Goal: Task Accomplishment & Management: Manage account settings

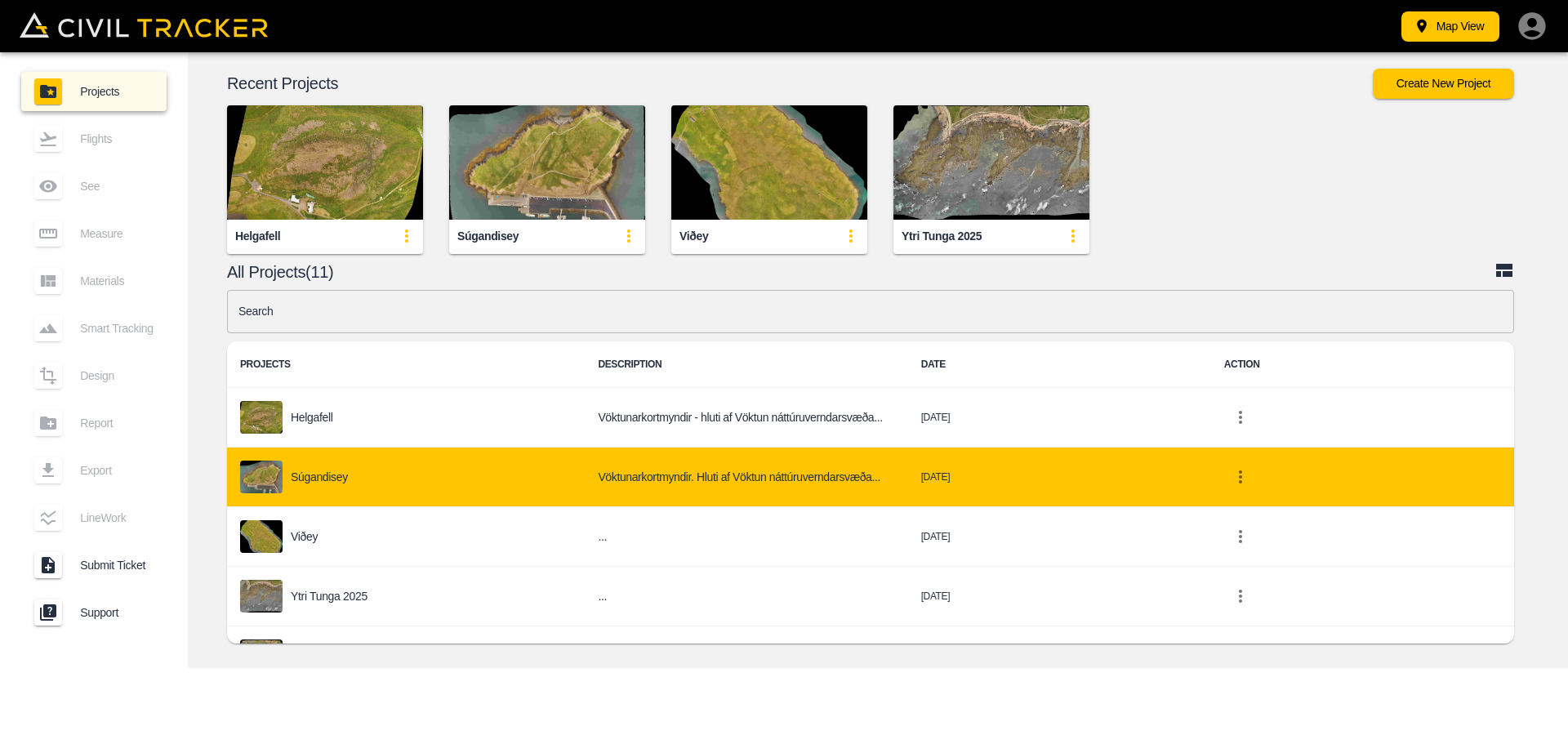
click at [368, 477] on div "Súgandisey" at bounding box center [406, 477] width 332 height 33
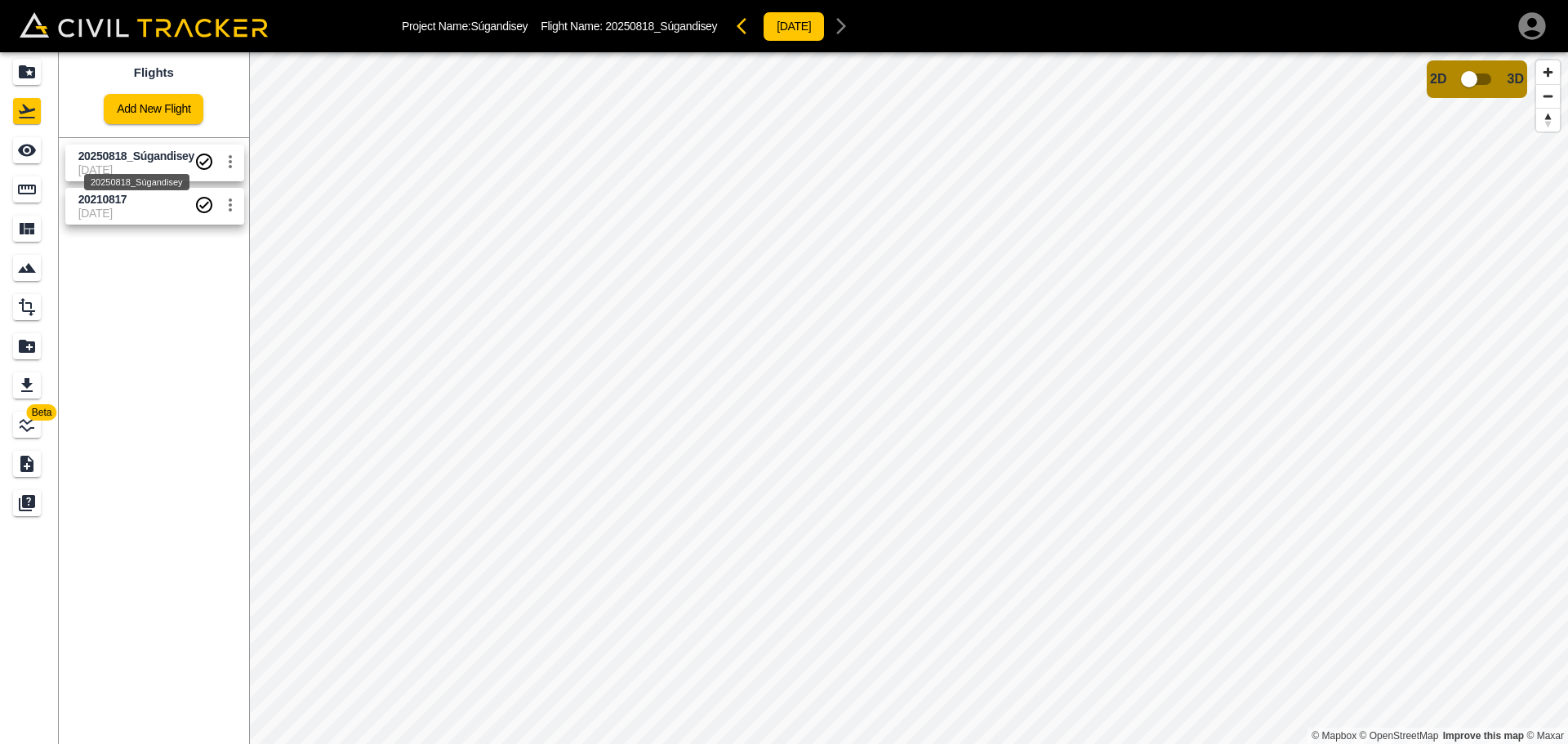
click at [147, 159] on span "20250818_Súgandisey" at bounding box center [137, 156] width 116 height 13
click at [152, 209] on span "[DATE]" at bounding box center [137, 212] width 116 height 13
click at [148, 167] on span "[DATE]" at bounding box center [137, 170] width 116 height 13
click at [146, 210] on span "[DATE]" at bounding box center [137, 212] width 116 height 13
click at [145, 162] on span "20250818_Súgandisey" at bounding box center [137, 156] width 116 height 13
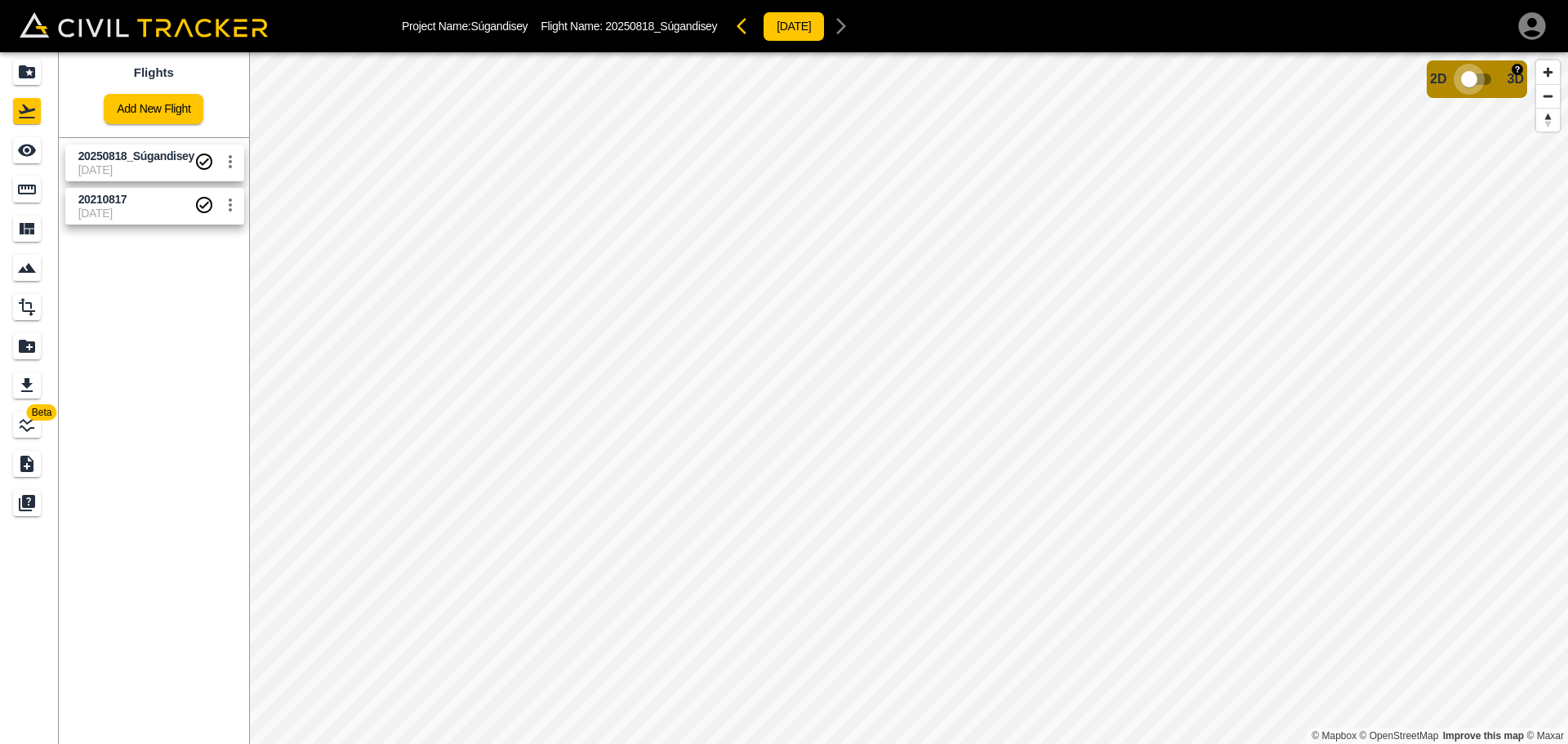
click at [1461, 79] on input "checkbox" at bounding box center [1468, 79] width 93 height 31
click at [1514, 76] on input "checkbox" at bounding box center [1517, 74] width 93 height 31
click at [143, 195] on span "20210817" at bounding box center [137, 200] width 116 height 16
click at [166, 161] on span "20250818_Súgandisey" at bounding box center [137, 156] width 116 height 13
click at [157, 209] on span "[DATE]" at bounding box center [137, 212] width 116 height 13
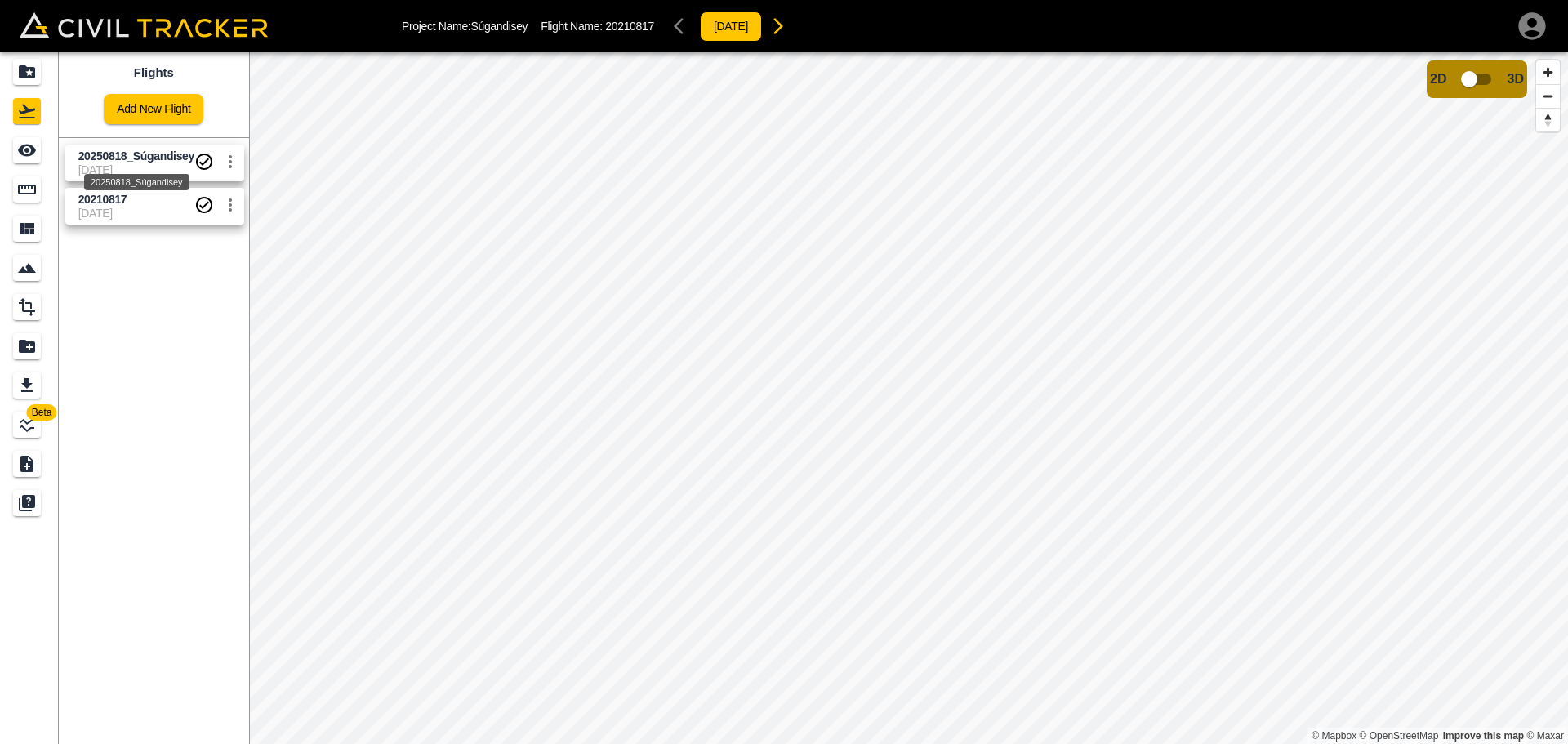
click at [162, 155] on span "20250818_Súgandisey" at bounding box center [137, 156] width 116 height 13
click at [143, 208] on span "[DATE]" at bounding box center [137, 212] width 116 height 13
click at [151, 162] on span "20250818_Súgandisey" at bounding box center [137, 156] width 116 height 13
click at [147, 205] on span "20210817" at bounding box center [137, 200] width 116 height 16
click at [137, 158] on span "20250818_Súgandisey" at bounding box center [137, 156] width 116 height 13
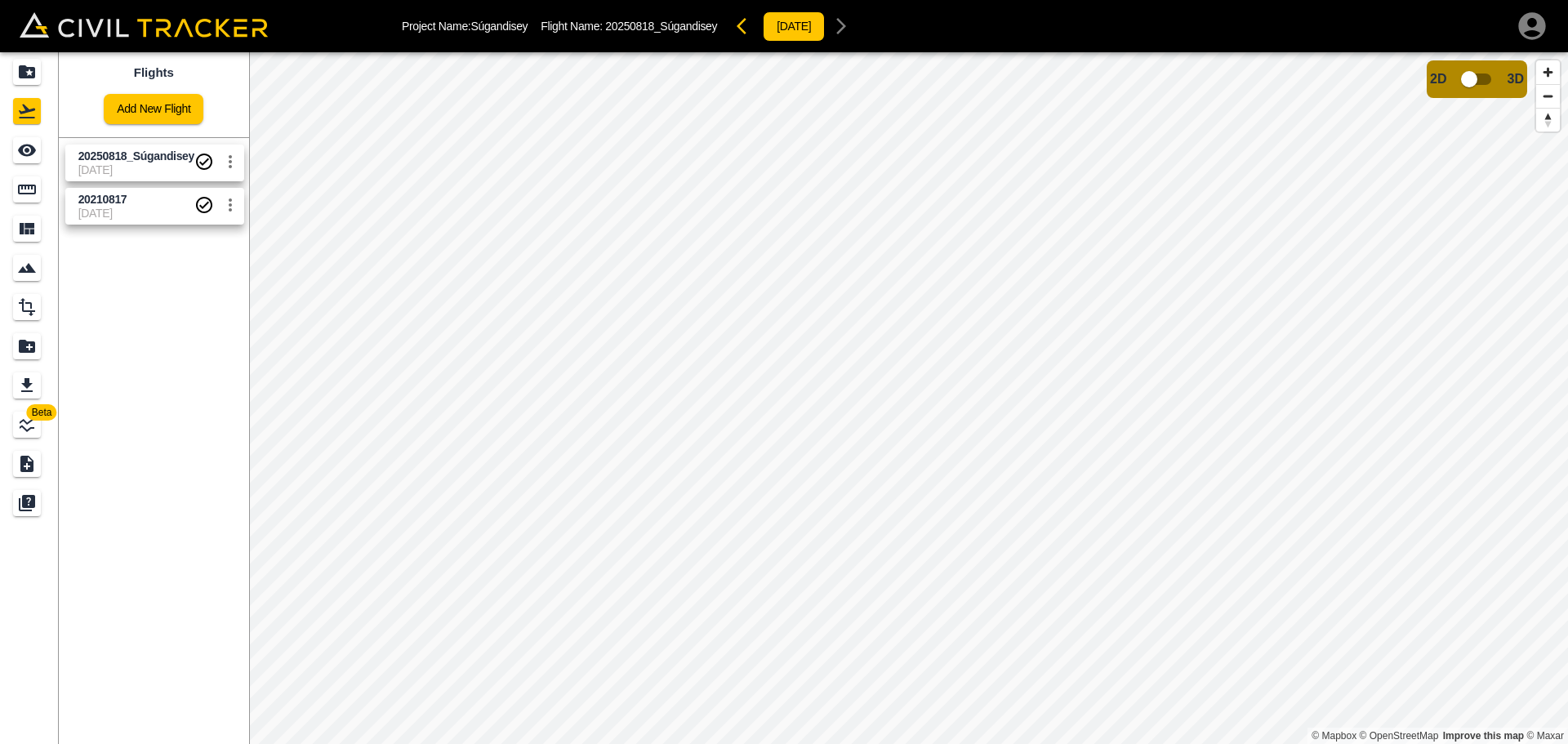
click at [149, 213] on span "[DATE]" at bounding box center [137, 212] width 116 height 13
click at [145, 171] on span "[DATE]" at bounding box center [137, 170] width 116 height 13
click at [152, 193] on span "20210817" at bounding box center [137, 200] width 116 height 16
click at [142, 152] on span "20250818_Súgandisey" at bounding box center [137, 156] width 116 height 13
click at [151, 203] on span "20210817" at bounding box center [137, 200] width 116 height 16
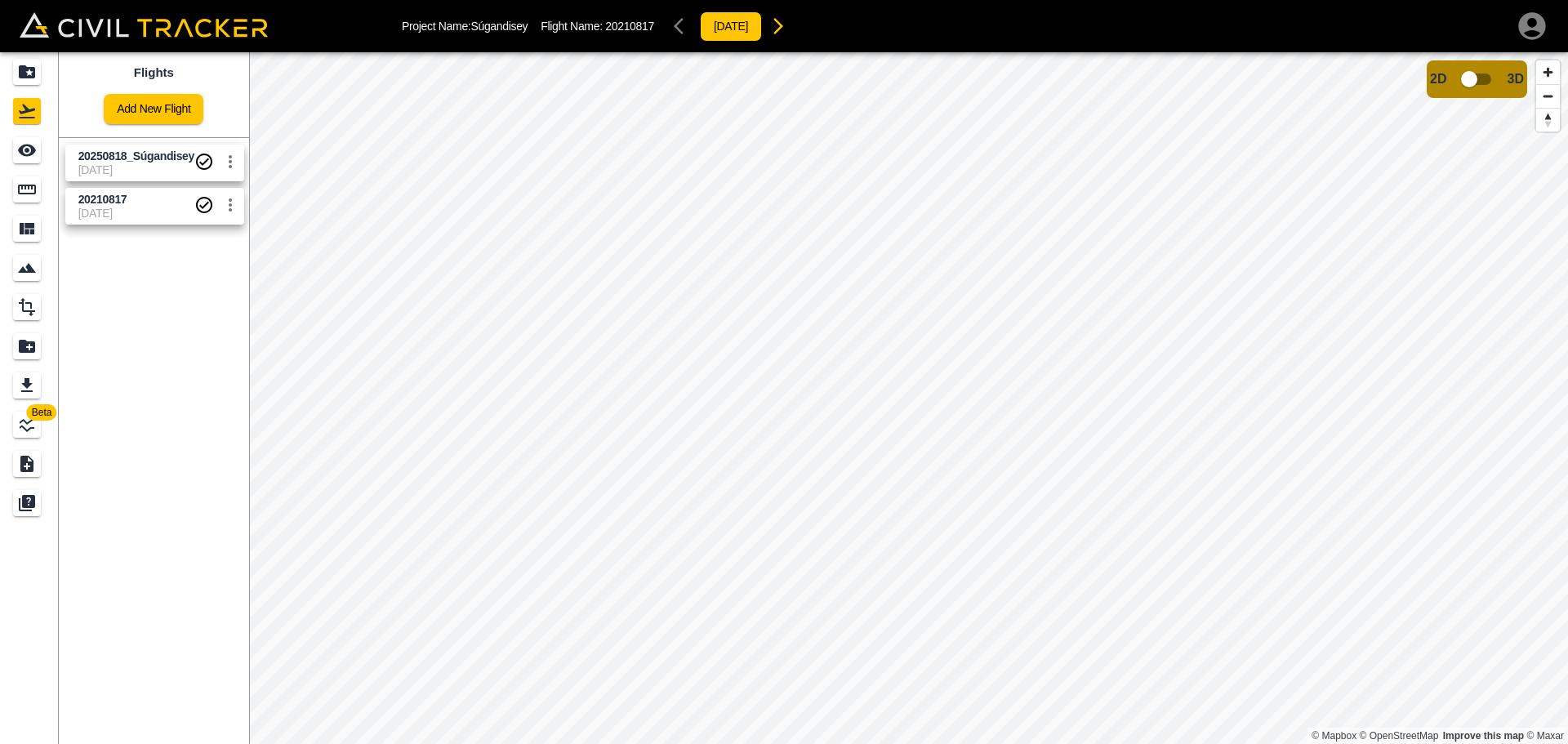
click at [147, 164] on span "20250818_Súgandisey" at bounding box center [137, 157] width 116 height 16
click at [157, 205] on span "20210817" at bounding box center [137, 200] width 116 height 16
click at [160, 157] on span "20250818_Súgandisey" at bounding box center [137, 156] width 116 height 13
click at [22, 79] on icon "Projects" at bounding box center [27, 72] width 16 height 13
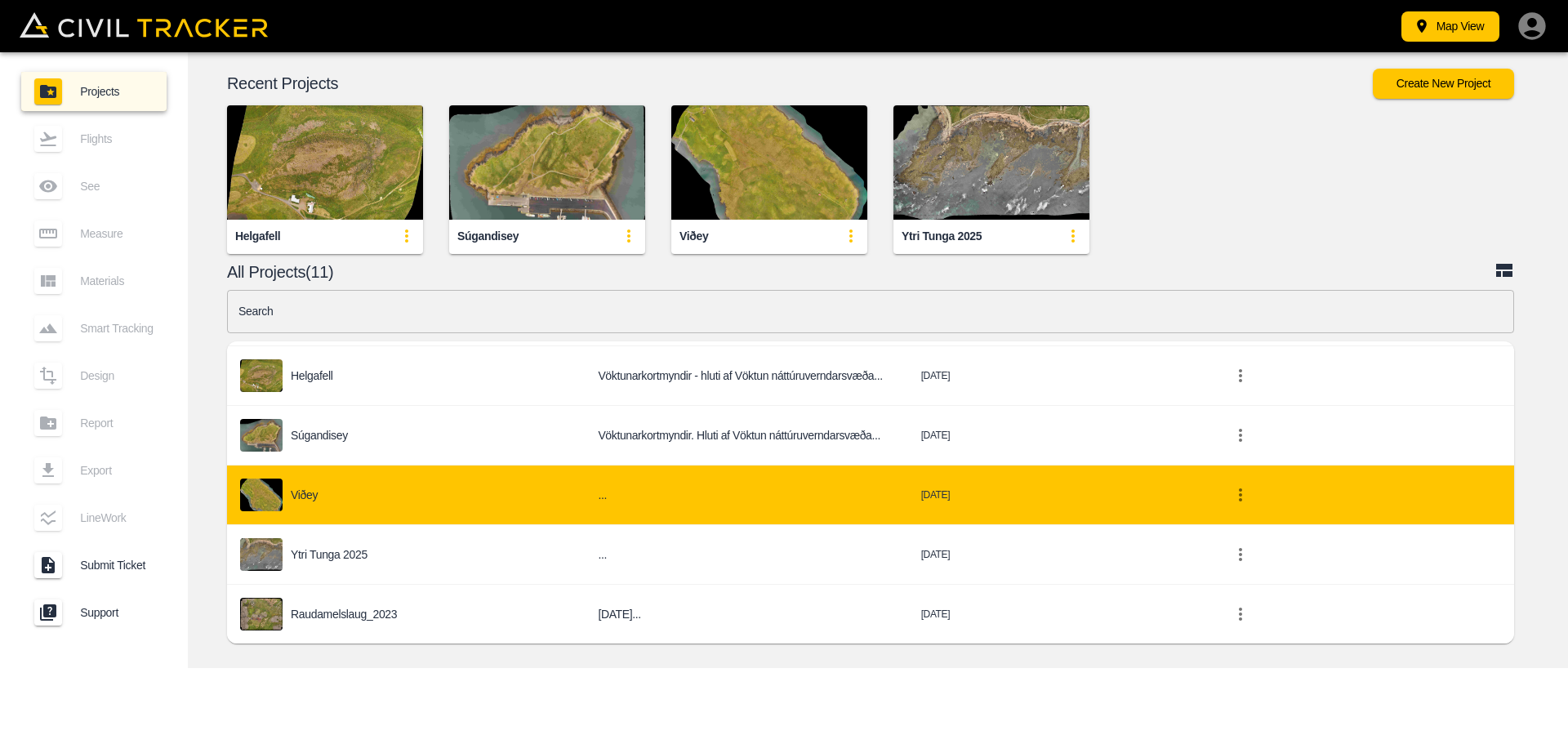
scroll to position [82, 0]
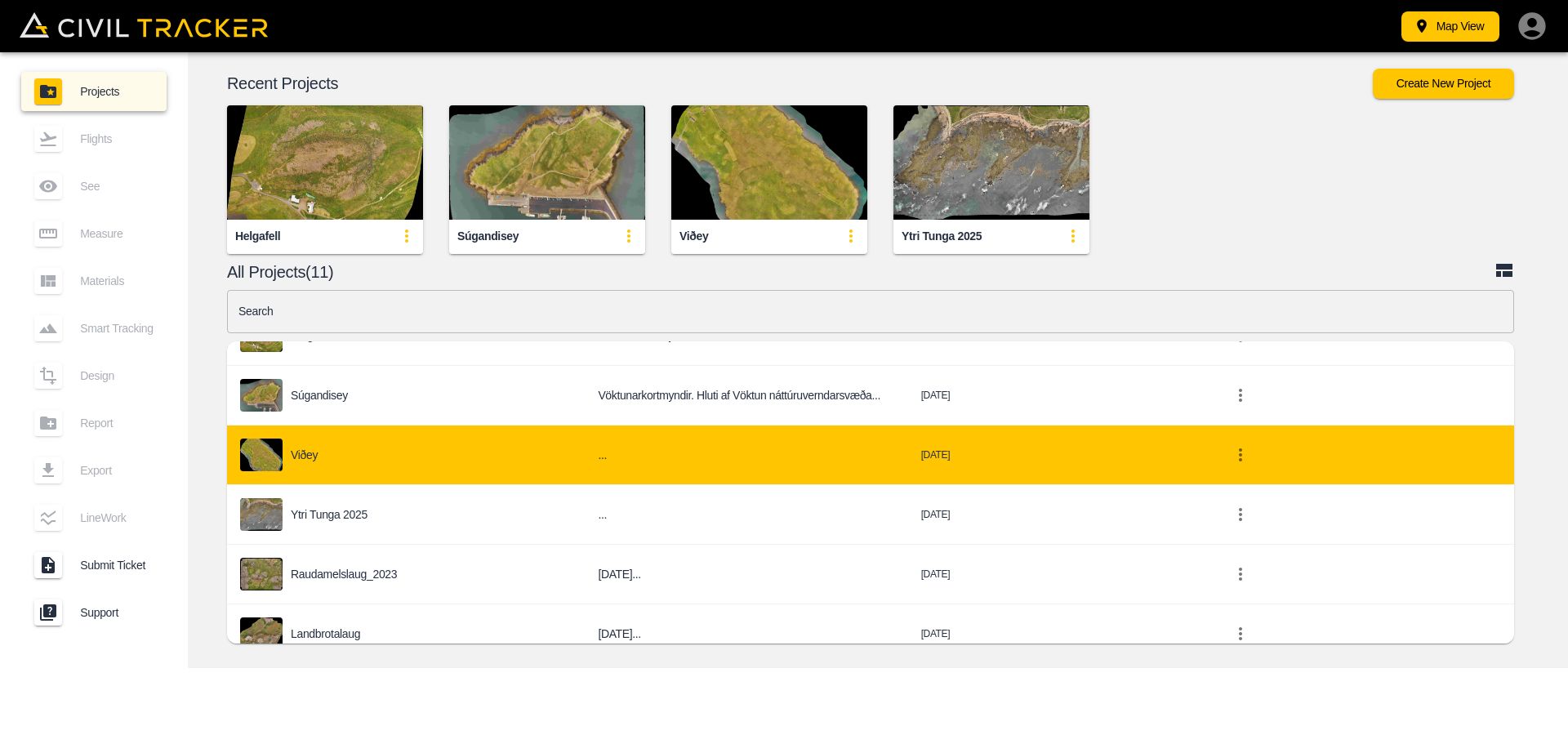
click at [333, 522] on p "Ytri Tunga 2025" at bounding box center [329, 515] width 77 height 13
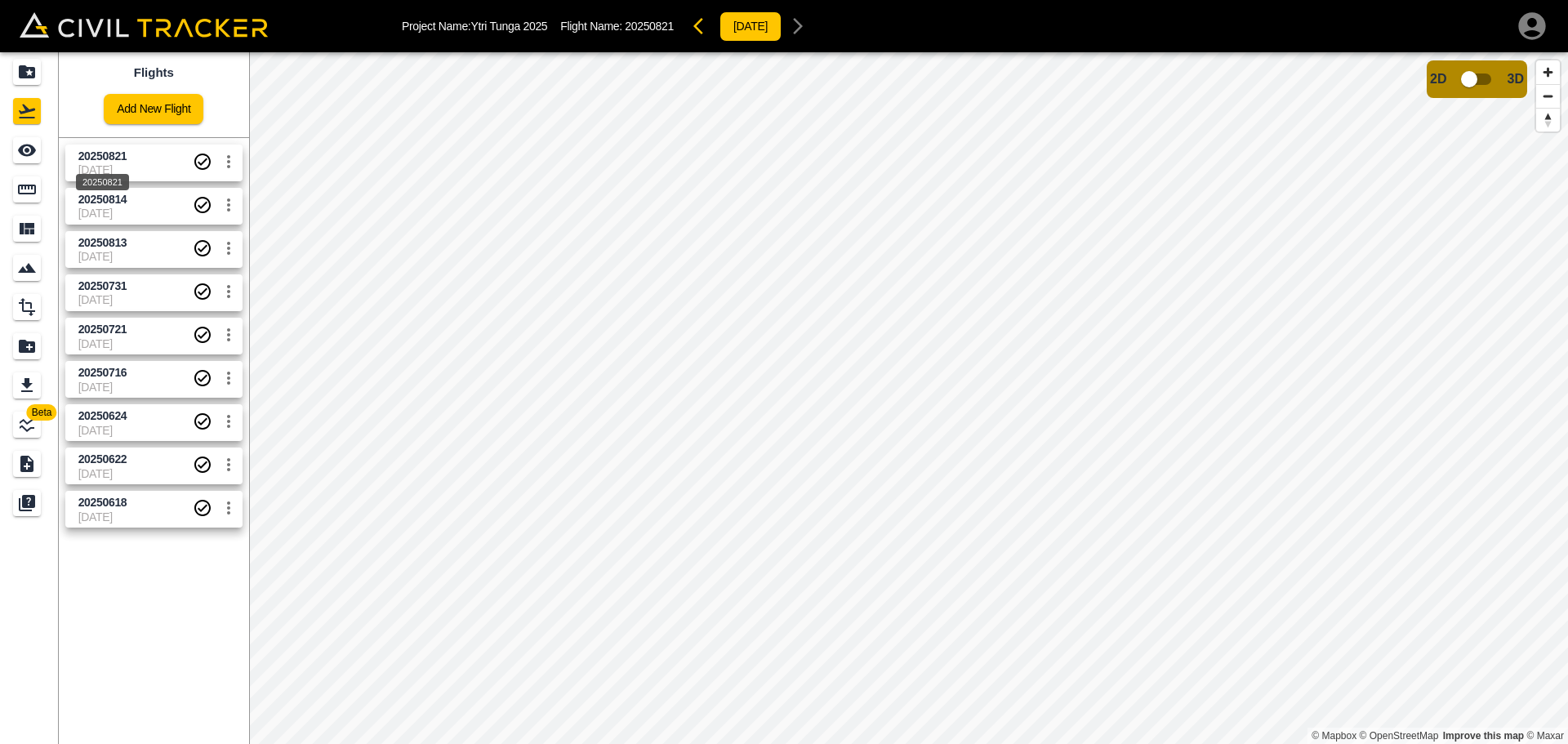
click at [102, 150] on span "20250821" at bounding box center [103, 156] width 49 height 13
click at [148, 202] on span "20250814" at bounding box center [136, 200] width 115 height 16
click at [149, 161] on span "20250821" at bounding box center [136, 157] width 115 height 16
click at [164, 198] on span "20250814" at bounding box center [136, 200] width 115 height 16
click at [147, 159] on span "20250821" at bounding box center [136, 157] width 115 height 16
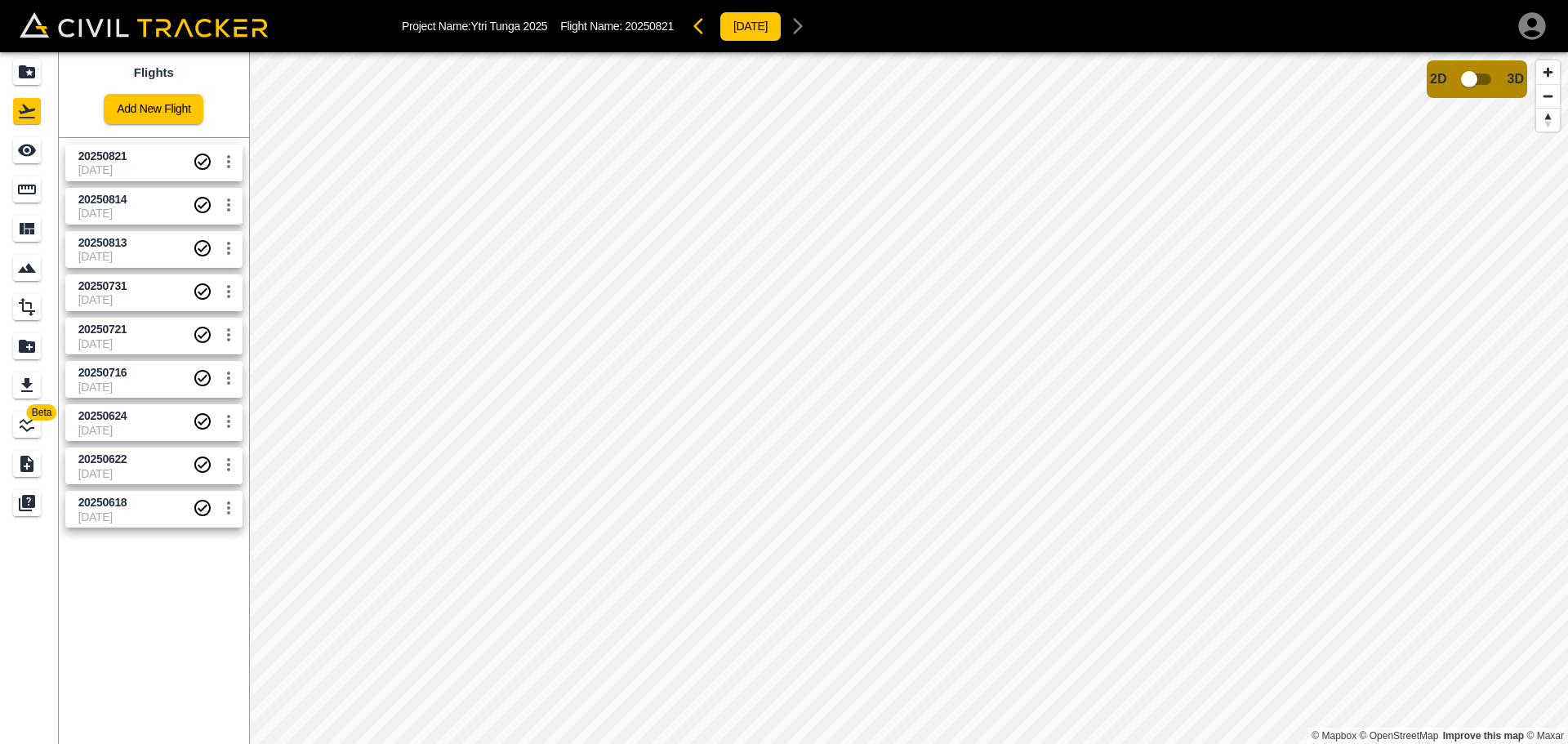
click at [154, 205] on span "20250814" at bounding box center [136, 200] width 115 height 16
click at [148, 161] on span "20250821" at bounding box center [136, 157] width 115 height 16
click at [149, 191] on link "20250814 [DATE]" at bounding box center [155, 205] width 177 height 37
click at [156, 159] on span "20250821" at bounding box center [136, 157] width 115 height 16
click at [168, 202] on span "20250814" at bounding box center [136, 200] width 115 height 16
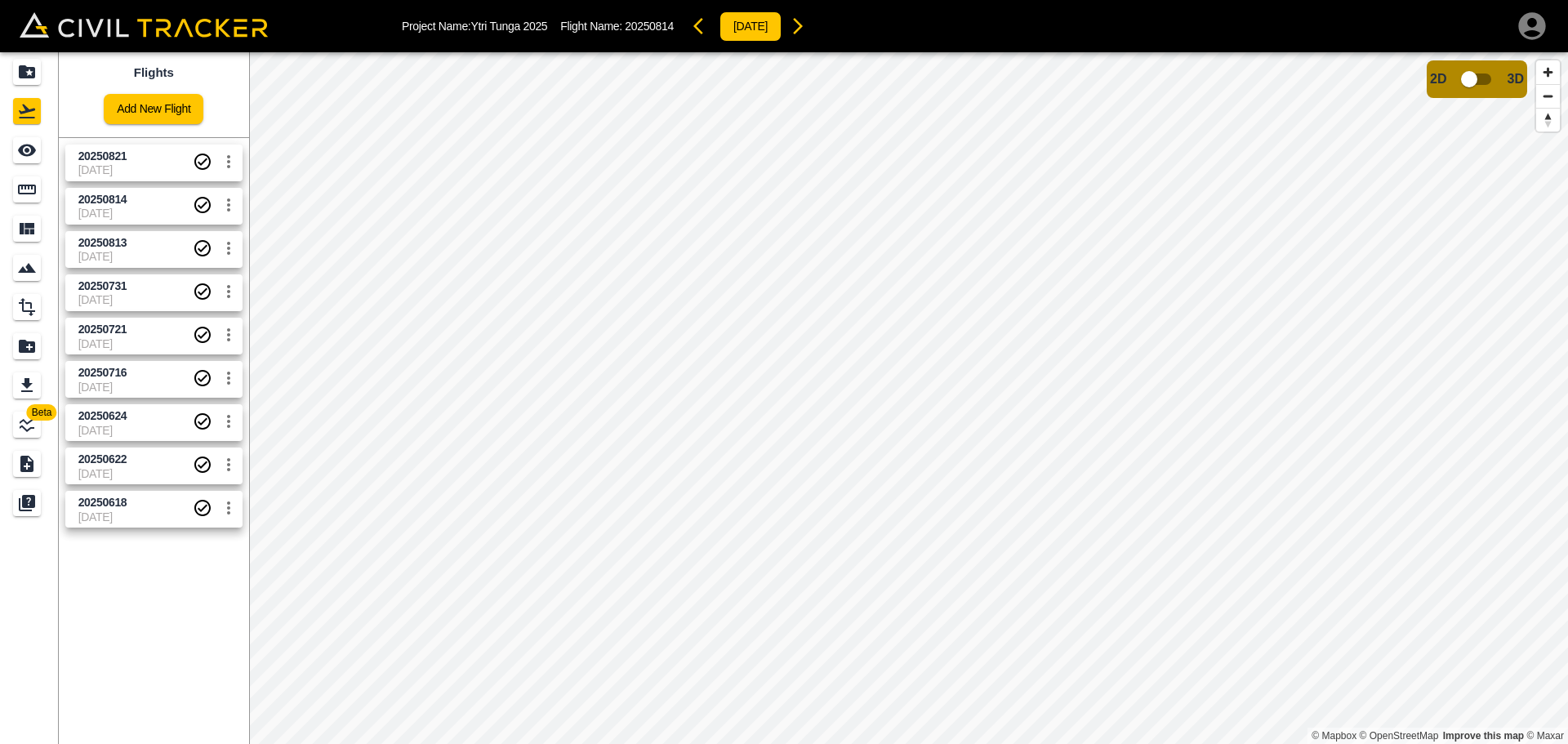
click at [155, 205] on span "20250814" at bounding box center [136, 200] width 115 height 16
click at [160, 147] on link "20250821 [DATE]" at bounding box center [155, 163] width 177 height 37
click at [125, 160] on span "20250821" at bounding box center [103, 156] width 49 height 13
click at [20, 83] on div "Projects" at bounding box center [27, 72] width 28 height 26
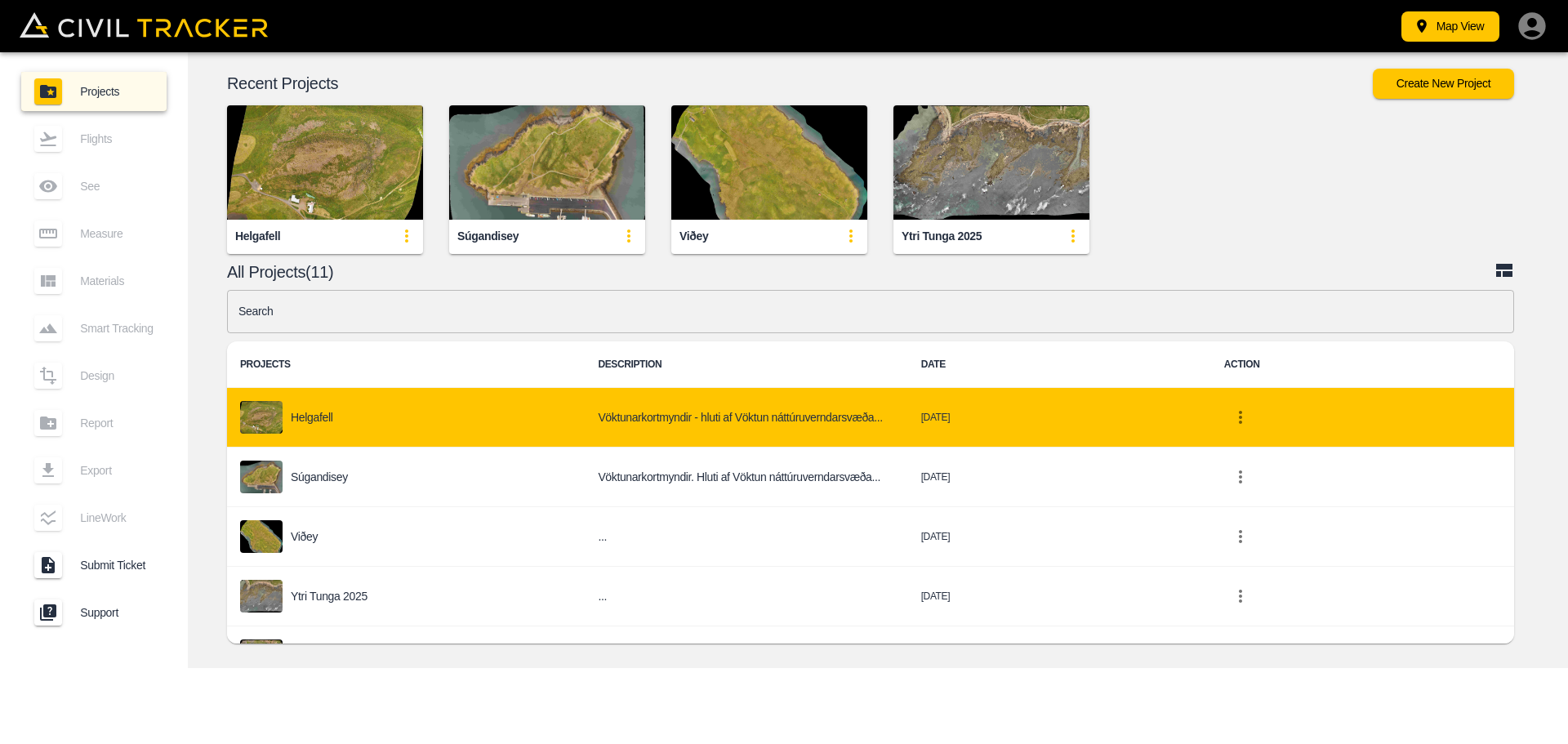
click at [290, 411] on div "Helgafell" at bounding box center [406, 417] width 332 height 33
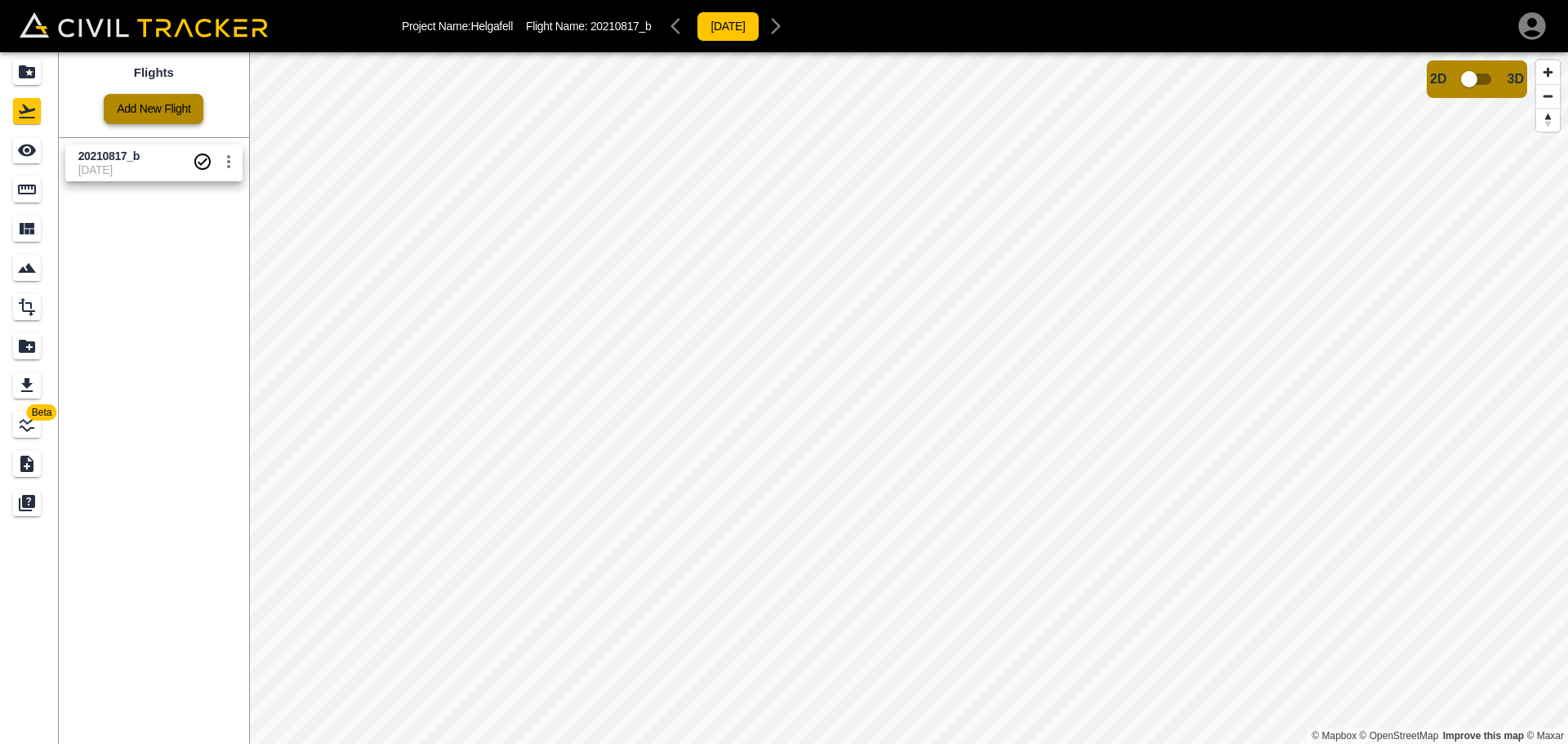
click at [162, 120] on link "Add New Flight" at bounding box center [154, 109] width 100 height 30
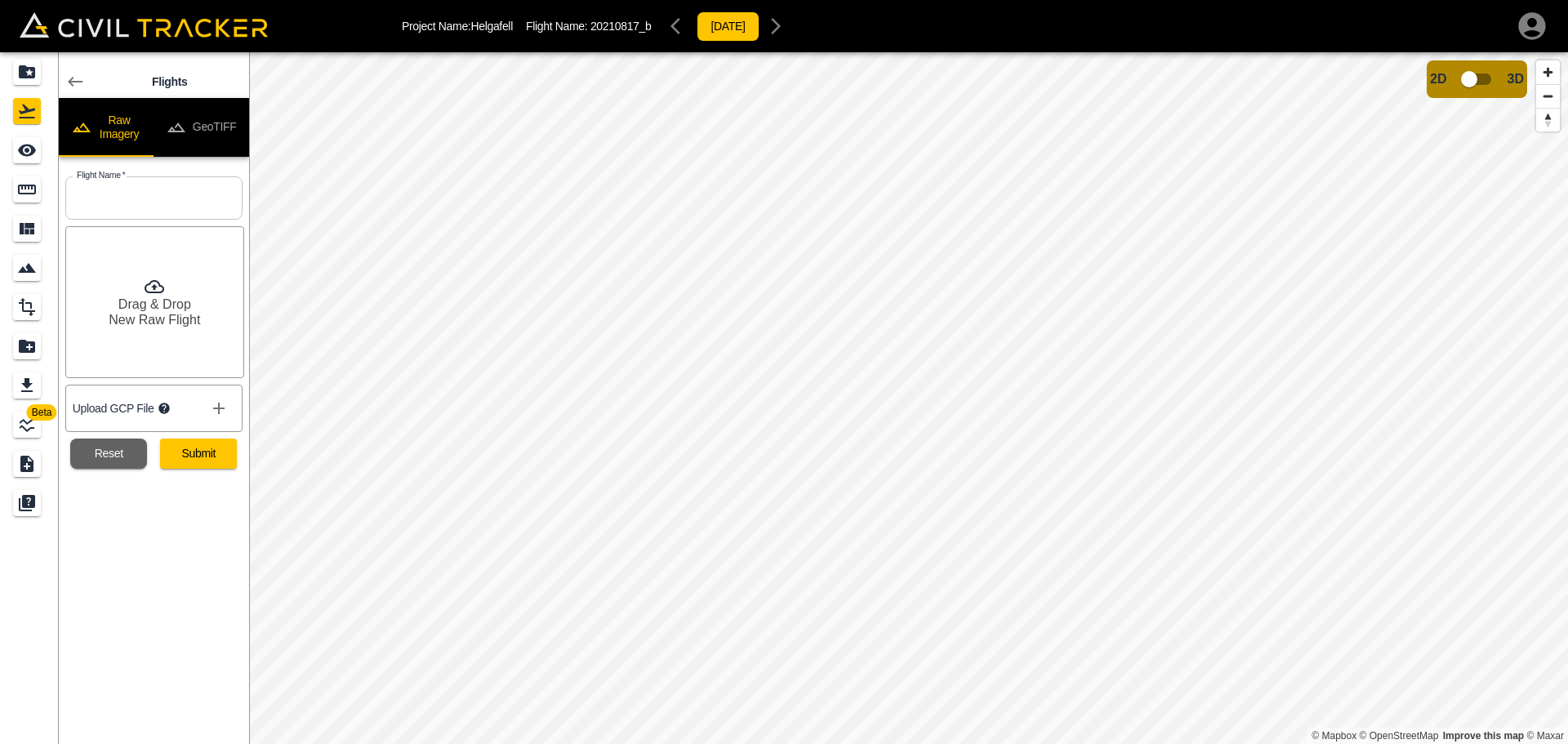
click at [153, 191] on input "text" at bounding box center [155, 197] width 177 height 43
click at [115, 201] on input "20250622" at bounding box center [155, 197] width 177 height 43
click at [146, 201] on input "20250822" at bounding box center [155, 197] width 177 height 43
type input "2025081_Helgafell"
click at [210, 450] on button "Submit" at bounding box center [198, 454] width 77 height 30
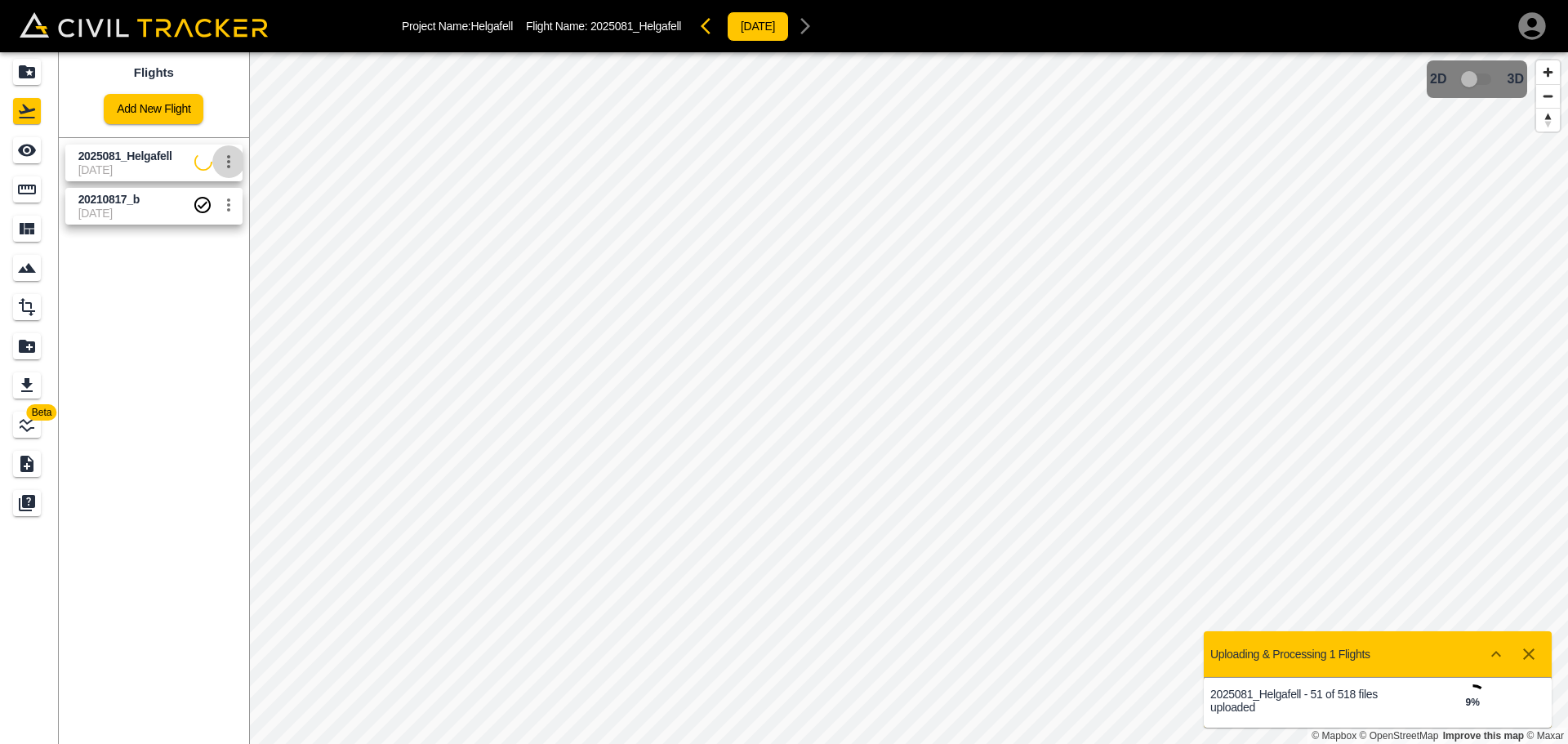
click at [232, 162] on icon "settings" at bounding box center [229, 162] width 20 height 20
click at [196, 189] on li "Edit" at bounding box center [188, 197] width 113 height 26
click at [120, 176] on input "2025081_Helgafell" at bounding box center [148, 180] width 138 height 24
type input "20250817_Helgafell"
click at [156, 308] on div "Flights Add New Flight Change Flight Name 20250817_Helgafell 20210817_b [DATE]" at bounding box center [154, 398] width 190 height 692
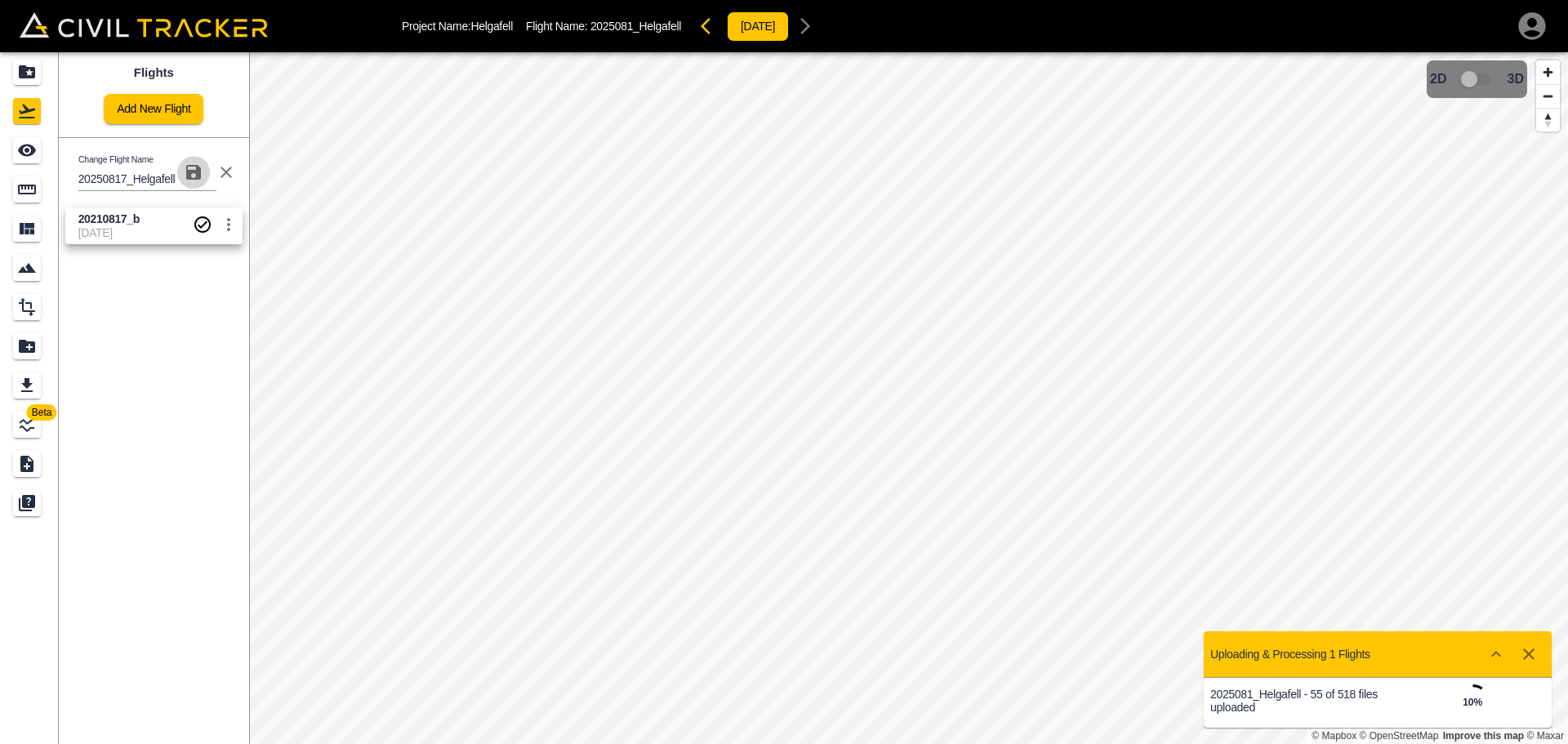
click at [192, 174] on icon "button" at bounding box center [193, 172] width 15 height 15
